Goal: Find specific page/section: Find specific page/section

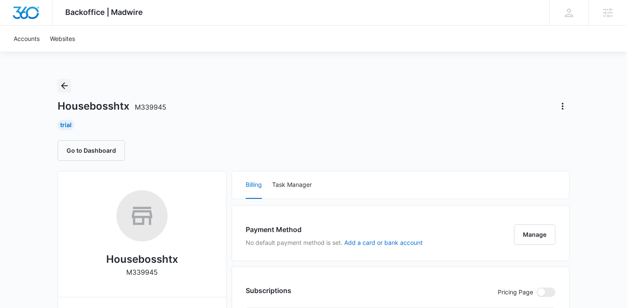
click at [64, 86] on icon "Back" at bounding box center [64, 86] width 10 height 10
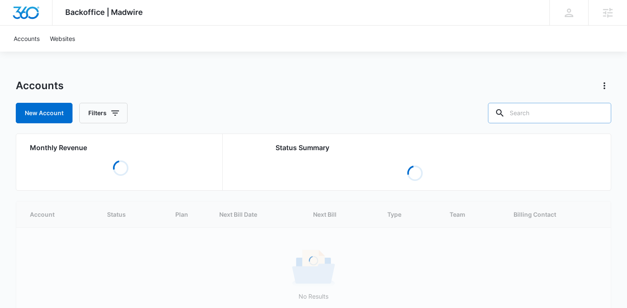
click at [538, 110] on input "text" at bounding box center [549, 113] width 123 height 20
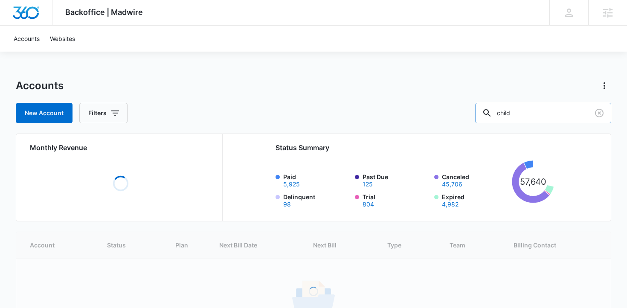
type input "child"
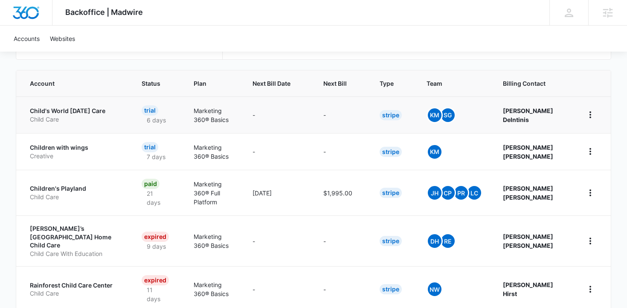
scroll to position [171, 0]
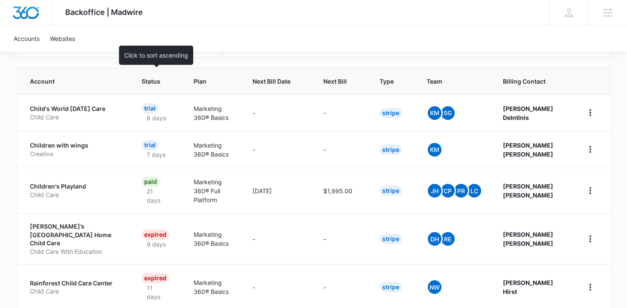
click at [159, 79] on span "Status" at bounding box center [151, 81] width 19 height 9
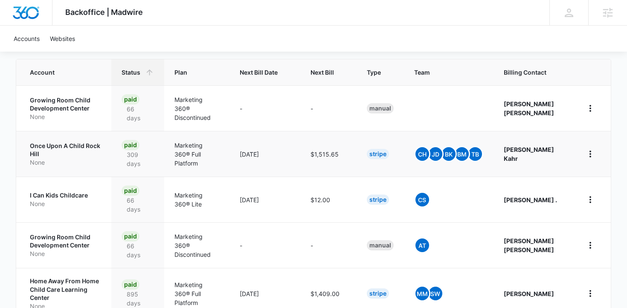
scroll to position [181, 0]
click at [101, 158] on p "None" at bounding box center [66, 161] width 72 height 9
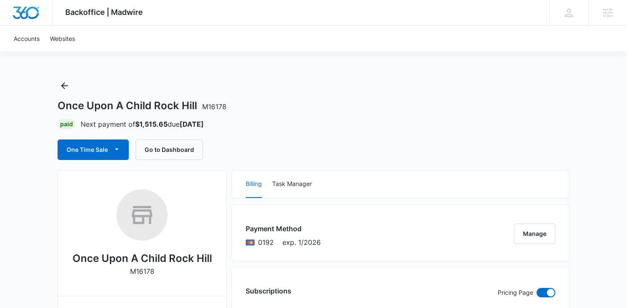
click at [64, 88] on icon "Back" at bounding box center [64, 85] width 7 height 7
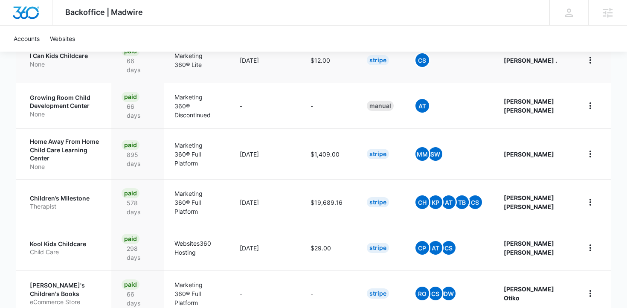
scroll to position [320, 0]
click at [86, 162] on p "None" at bounding box center [66, 166] width 72 height 9
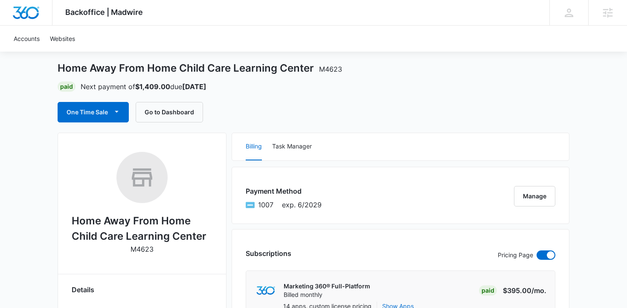
scroll to position [35, 0]
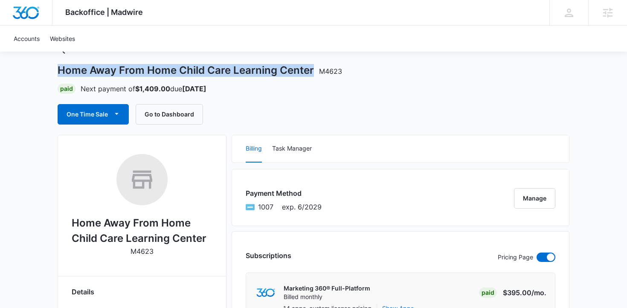
drag, startPoint x: 310, startPoint y: 74, endPoint x: 56, endPoint y: 69, distance: 254.1
copy h1 "Home Away From Home Child Care Learning Center"
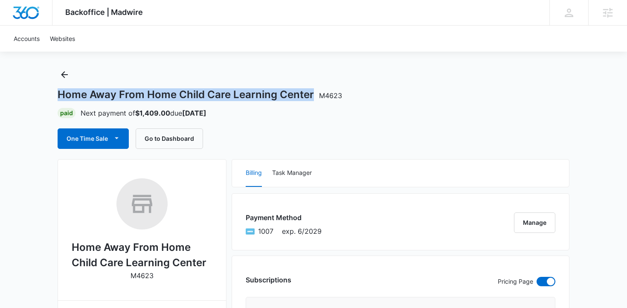
scroll to position [0, 0]
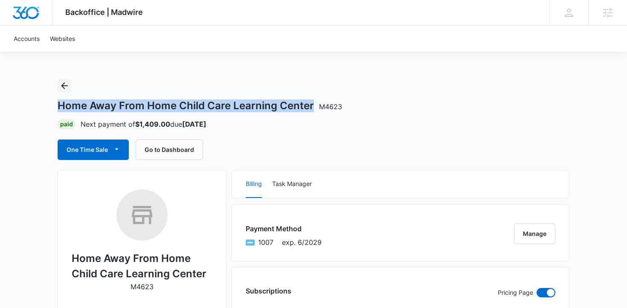
click at [68, 83] on icon "Back" at bounding box center [64, 86] width 10 height 10
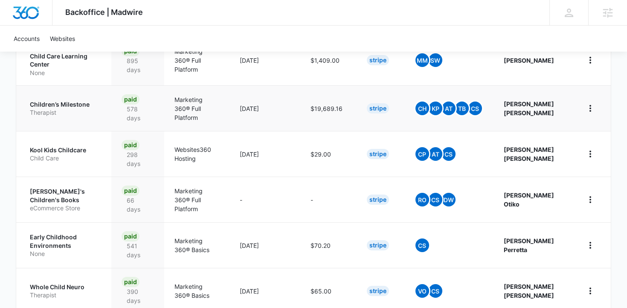
scroll to position [461, 0]
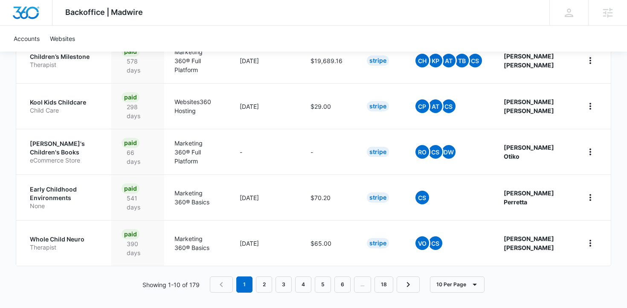
click at [255, 276] on nav "1 2 3 4 5 6 … 18" at bounding box center [315, 284] width 210 height 16
click at [259, 276] on link "2" at bounding box center [264, 284] width 16 height 16
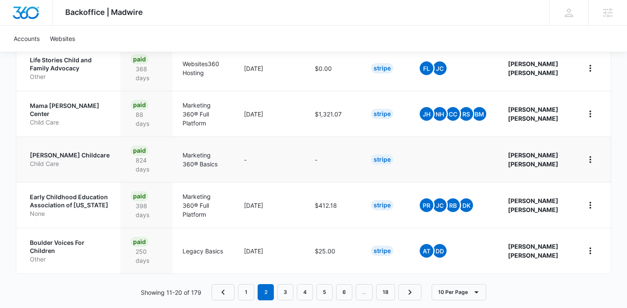
scroll to position [461, 0]
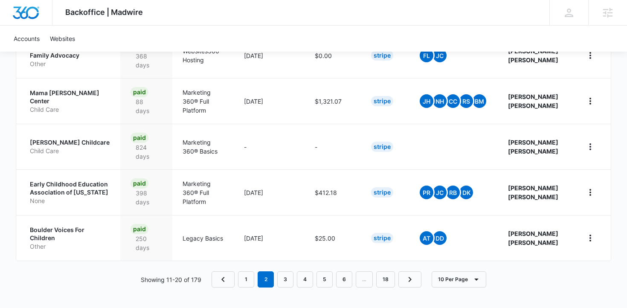
click at [289, 280] on link "3" at bounding box center [285, 279] width 16 height 16
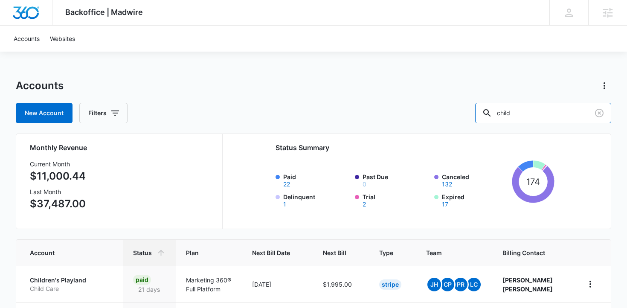
drag, startPoint x: 544, startPoint y: 108, endPoint x: 396, endPoint y: 107, distance: 147.9
click at [396, 107] on div "New Account Filters child" at bounding box center [314, 113] width 596 height 20
type input "monte"
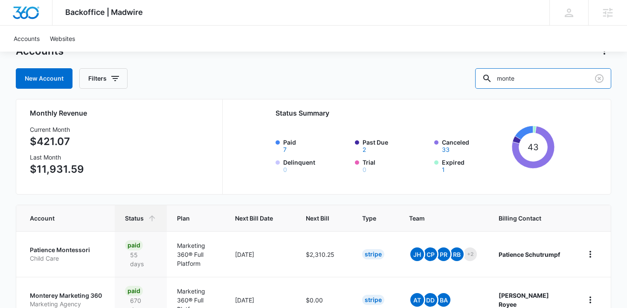
scroll to position [28, 0]
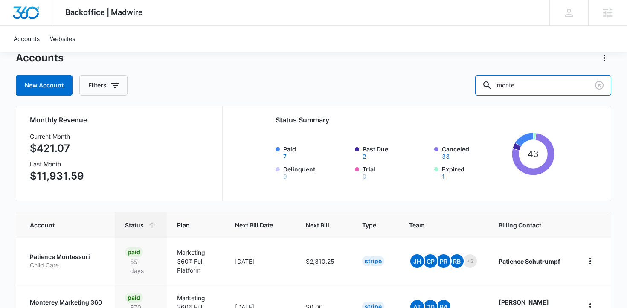
drag, startPoint x: 559, startPoint y: 90, endPoint x: 385, endPoint y: 87, distance: 174.4
click at [385, 87] on div "New Account Filters monte" at bounding box center [314, 85] width 596 height 20
type input "kid city"
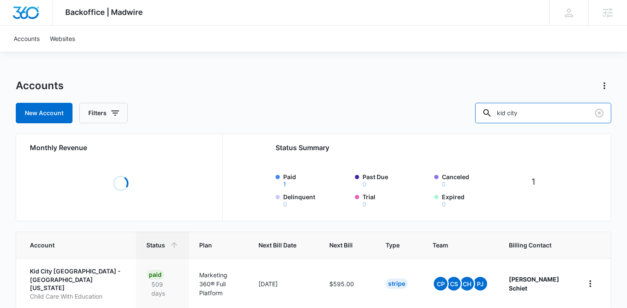
scroll to position [36, 0]
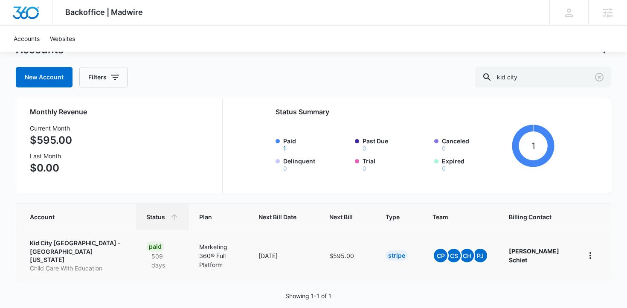
click at [83, 249] on p "Kid City [GEOGRAPHIC_DATA] - [GEOGRAPHIC_DATA][US_STATE]" at bounding box center [78, 251] width 96 height 25
